Goal: Information Seeking & Learning: Learn about a topic

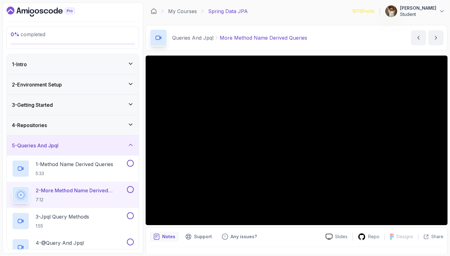
click at [131, 146] on icon at bounding box center [131, 145] width 6 height 6
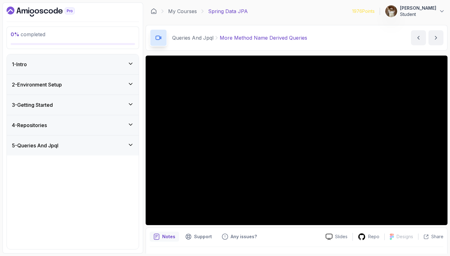
click at [131, 146] on icon at bounding box center [130, 145] width 3 height 2
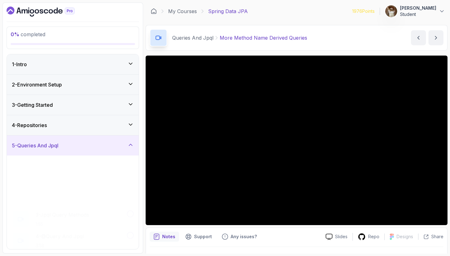
click at [131, 146] on icon at bounding box center [131, 145] width 6 height 6
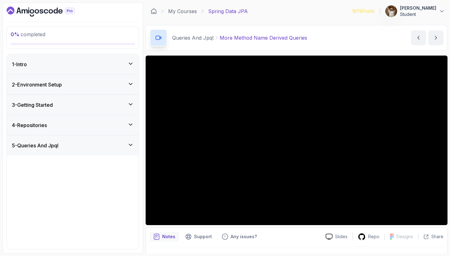
click at [131, 146] on icon at bounding box center [130, 145] width 3 height 2
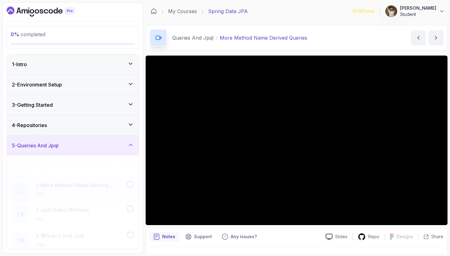
click at [131, 146] on icon at bounding box center [131, 145] width 6 height 6
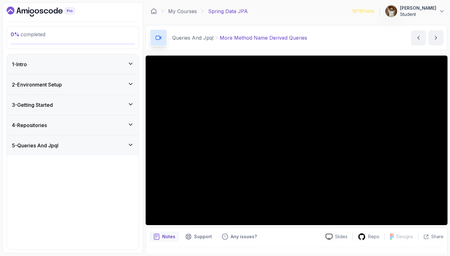
click at [131, 146] on icon at bounding box center [130, 145] width 3 height 2
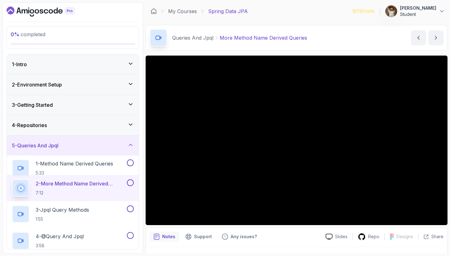
click at [131, 146] on icon at bounding box center [131, 145] width 6 height 6
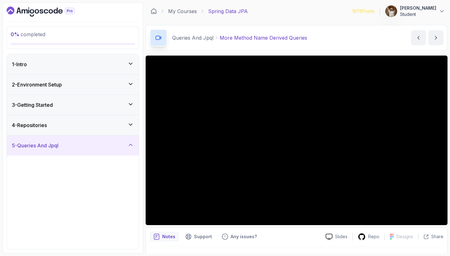
click at [131, 146] on icon at bounding box center [130, 145] width 3 height 2
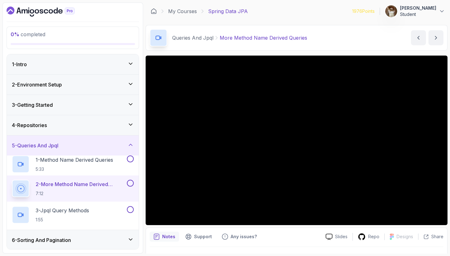
click at [131, 146] on icon at bounding box center [131, 145] width 6 height 6
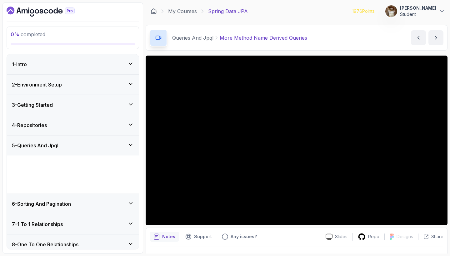
click at [131, 146] on icon at bounding box center [130, 145] width 3 height 2
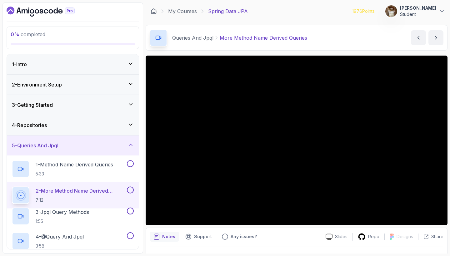
click at [131, 146] on icon at bounding box center [131, 145] width 6 height 6
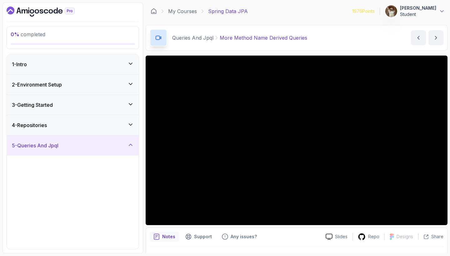
click at [131, 146] on icon at bounding box center [130, 145] width 3 height 2
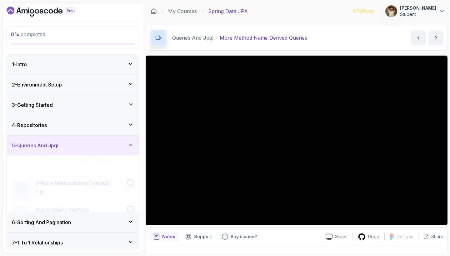
click at [131, 146] on icon at bounding box center [131, 145] width 6 height 6
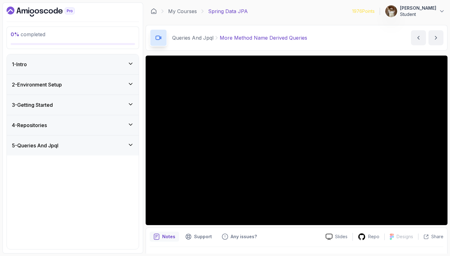
click at [131, 146] on icon at bounding box center [130, 145] width 3 height 2
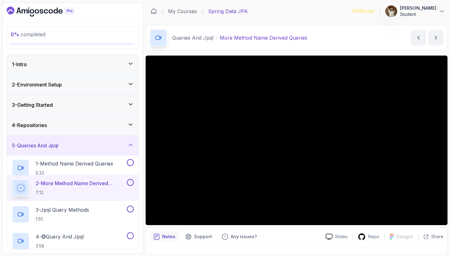
click at [131, 146] on icon at bounding box center [131, 145] width 6 height 6
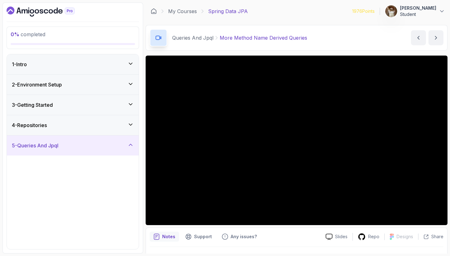
click at [131, 146] on icon at bounding box center [130, 145] width 3 height 2
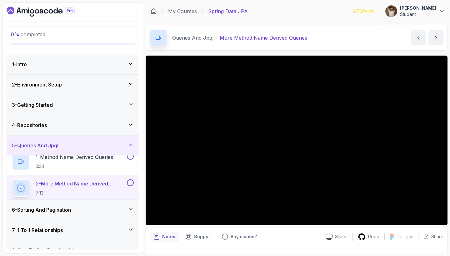
click at [131, 146] on icon at bounding box center [131, 145] width 6 height 6
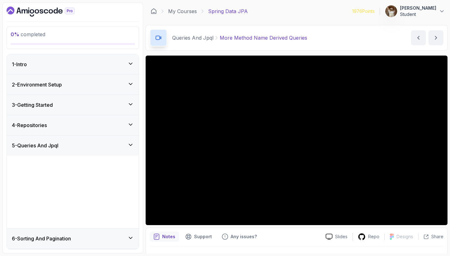
click at [131, 146] on icon at bounding box center [130, 145] width 3 height 2
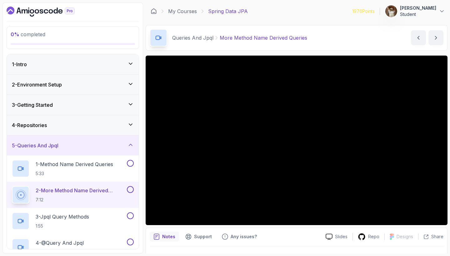
click at [138, 144] on div "5 - Queries And Jpql" at bounding box center [73, 146] width 132 height 20
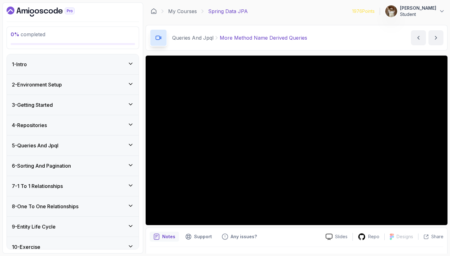
click at [136, 144] on div "5 - Queries And Jpql" at bounding box center [73, 146] width 132 height 20
